Goal: Complete application form

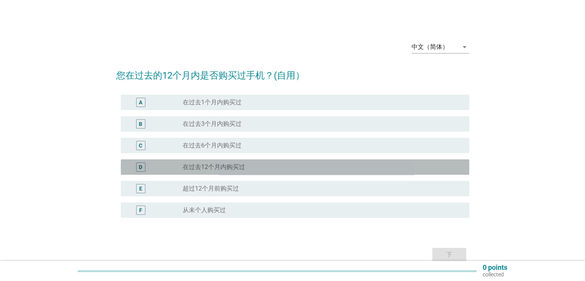
click at [211, 173] on div "D radio_button_unchecked 在过去12个月内购买过" at bounding box center [295, 166] width 348 height 15
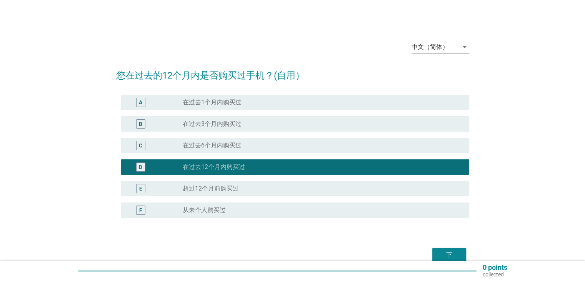
click at [448, 254] on div "下" at bounding box center [449, 254] width 22 height 9
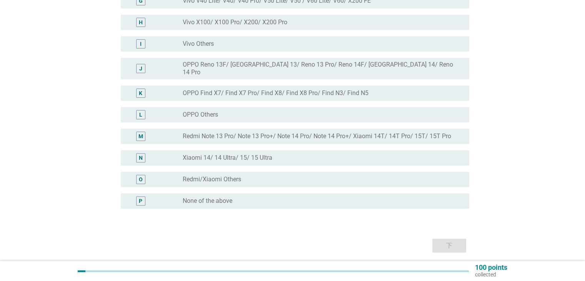
scroll to position [253, 0]
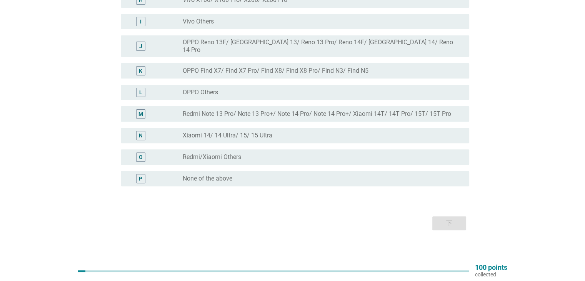
click at [227, 179] on div "P radio_button_unchecked None of the above" at bounding box center [295, 178] width 348 height 15
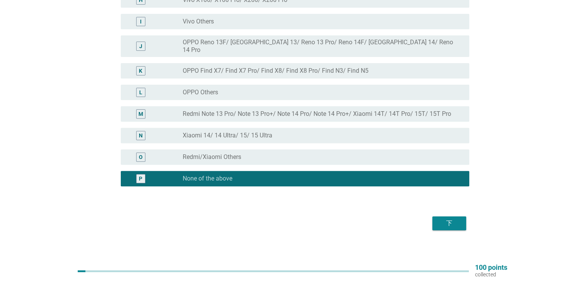
click at [442, 218] on div "下" at bounding box center [449, 222] width 22 height 9
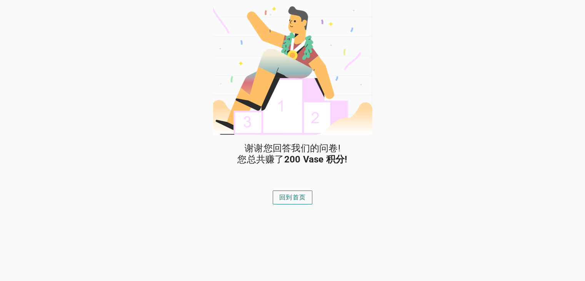
click at [295, 201] on div "回到首页" at bounding box center [292, 197] width 27 height 9
